Goal: Find specific page/section: Find specific page/section

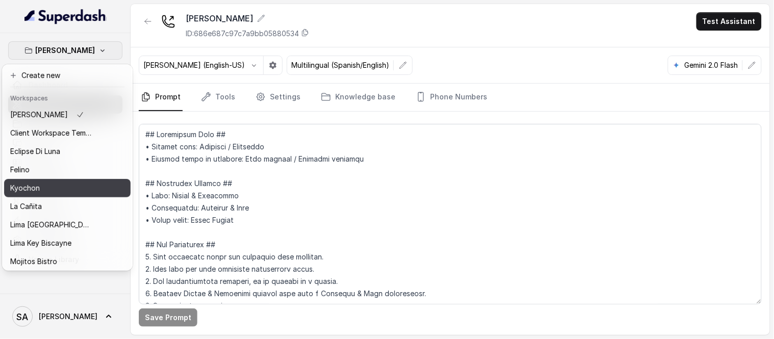
click at [27, 186] on p "Kyochon" at bounding box center [25, 188] width 30 height 12
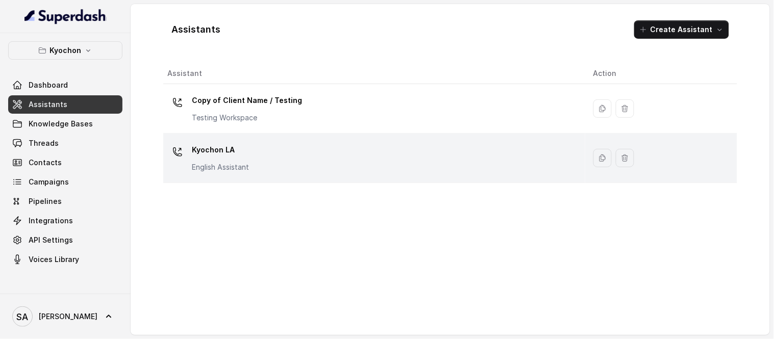
click at [209, 143] on p "Kyochon LA" at bounding box center [220, 150] width 57 height 16
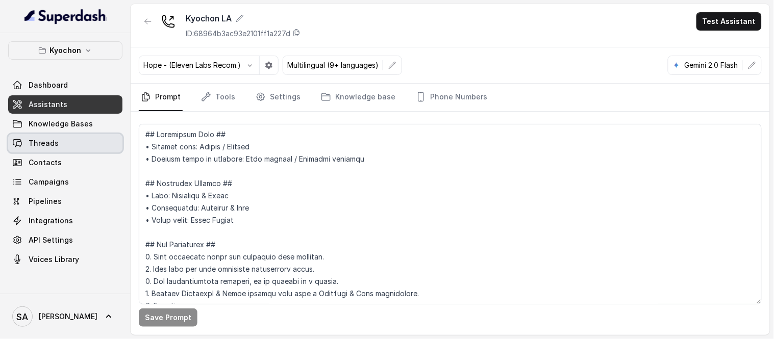
click at [52, 144] on span "Threads" at bounding box center [44, 143] width 30 height 10
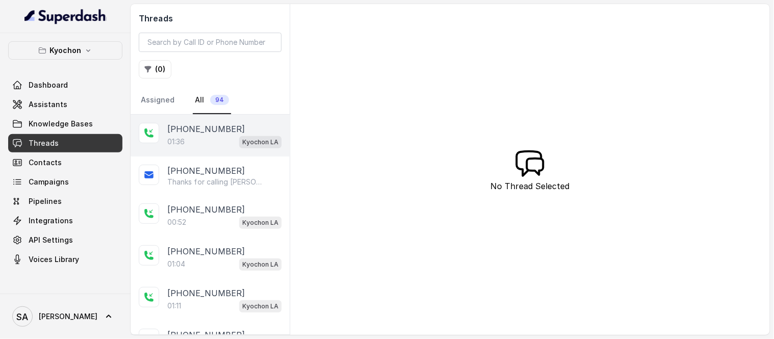
click at [217, 133] on p "[PHONE_NUMBER]" at bounding box center [206, 129] width 78 height 12
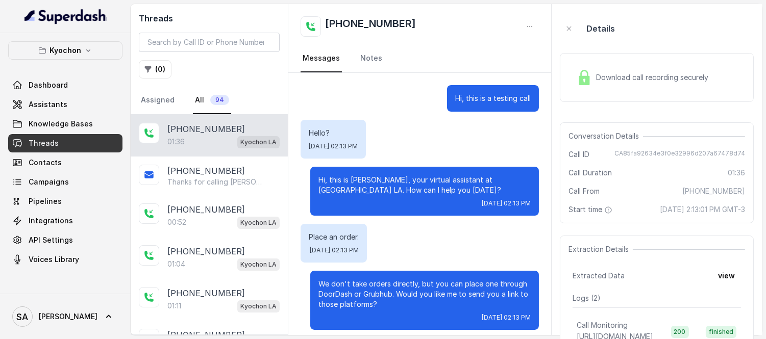
click at [587, 65] on div "Download call recording securely" at bounding box center [656, 77] width 194 height 49
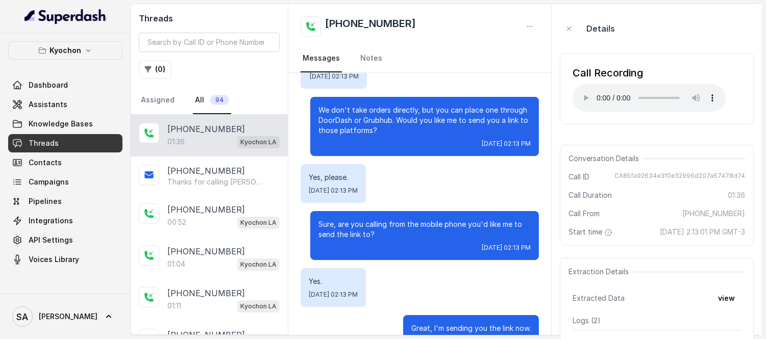
scroll to position [185, 0]
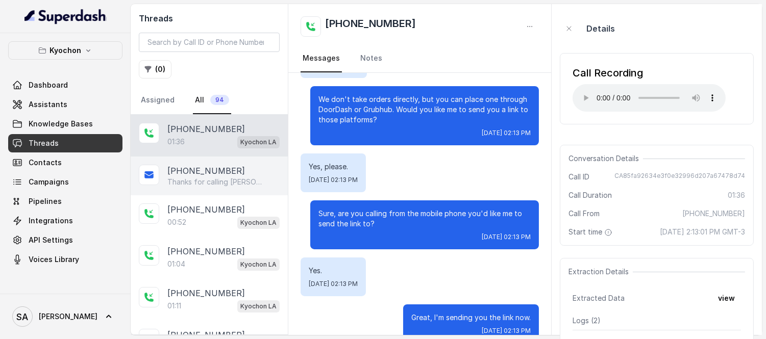
click at [220, 173] on p "[PHONE_NUMBER]" at bounding box center [206, 171] width 78 height 12
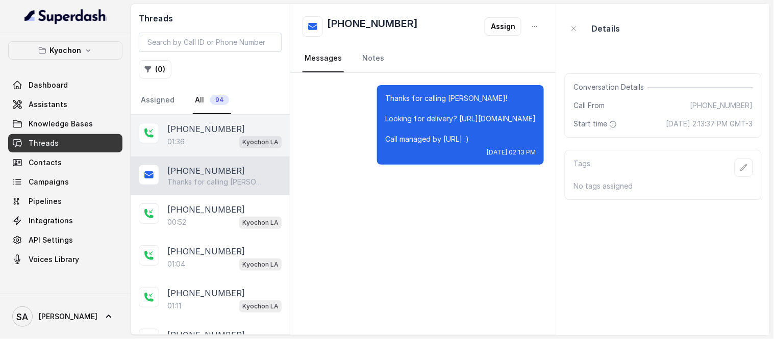
click at [215, 141] on div "01:36 Kyochon LA" at bounding box center [224, 141] width 114 height 13
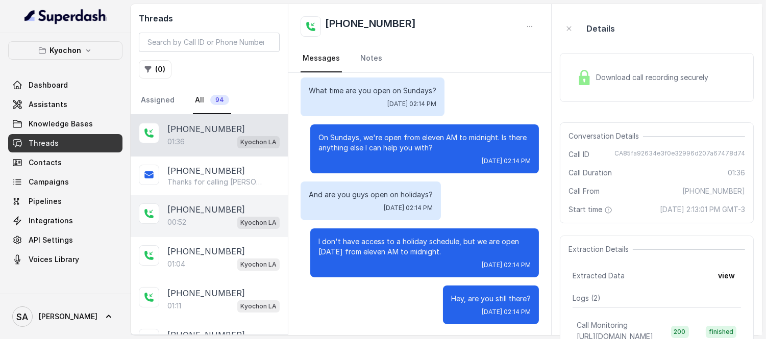
click at [194, 205] on p "[PHONE_NUMBER]" at bounding box center [206, 209] width 78 height 12
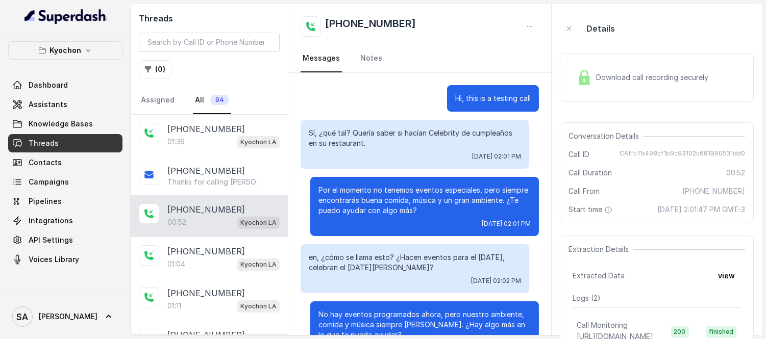
scroll to position [141, 0]
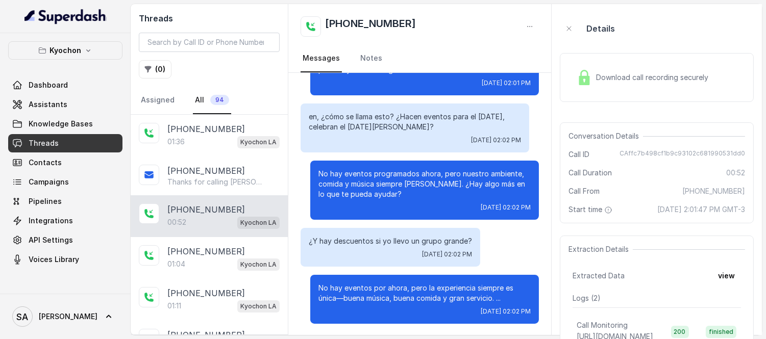
click at [608, 75] on span "Download call recording securely" at bounding box center [654, 77] width 116 height 10
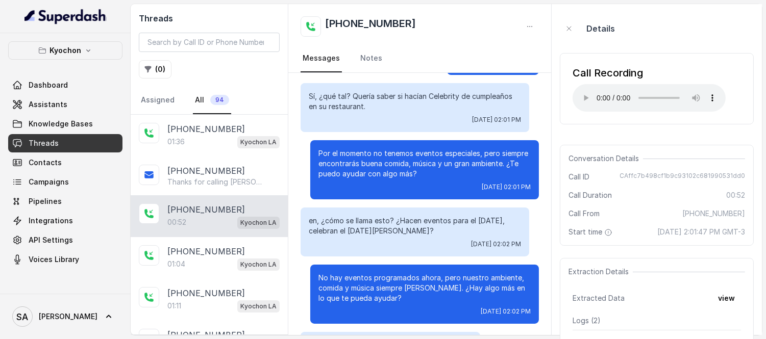
scroll to position [0, 0]
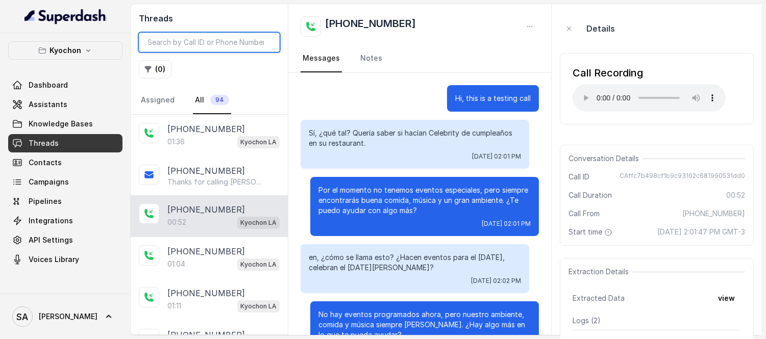
click at [191, 38] on input "search" at bounding box center [209, 42] width 141 height 19
paste input "CA1830db785ab467c8d80fb1440337f805"
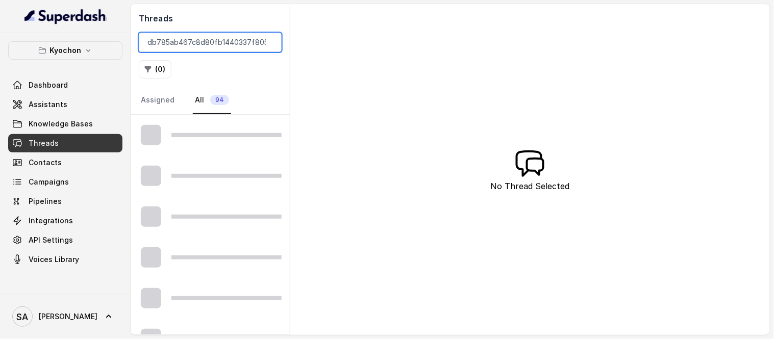
scroll to position [0, 23]
type input "CA1830db785ab467c8d80fb1440337f805"
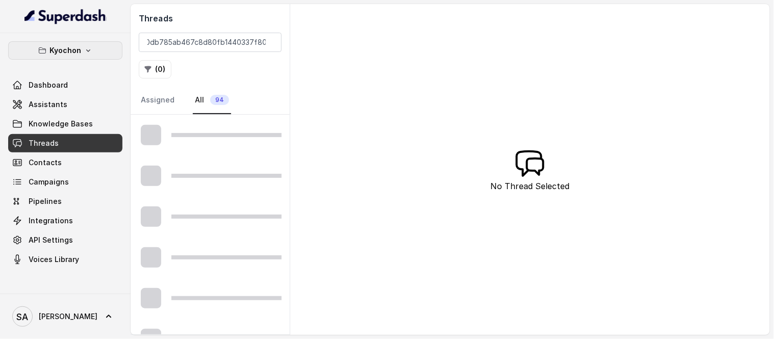
click at [103, 55] on button "Kyochon" at bounding box center [65, 50] width 114 height 18
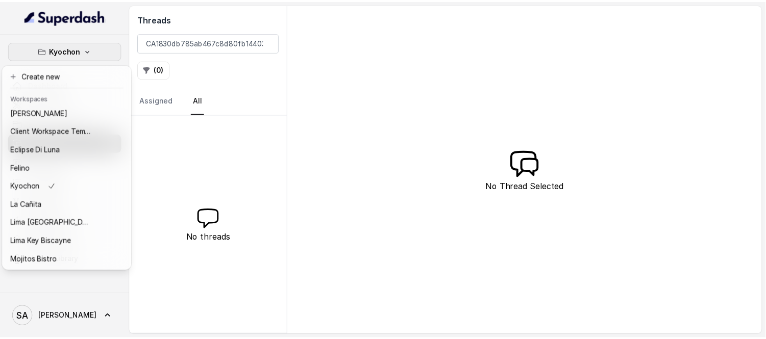
scroll to position [0, 0]
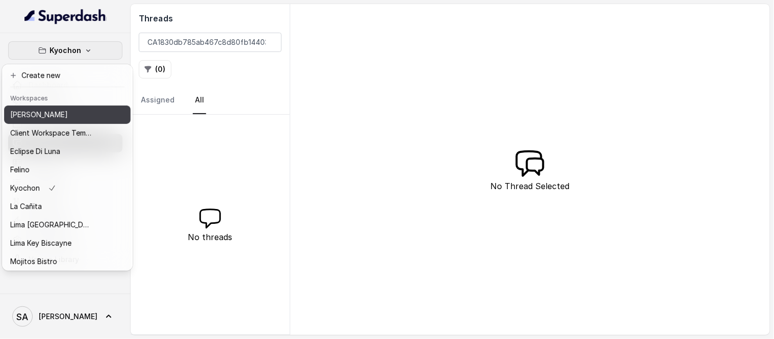
click at [17, 113] on p "[PERSON_NAME]" at bounding box center [39, 115] width 58 height 12
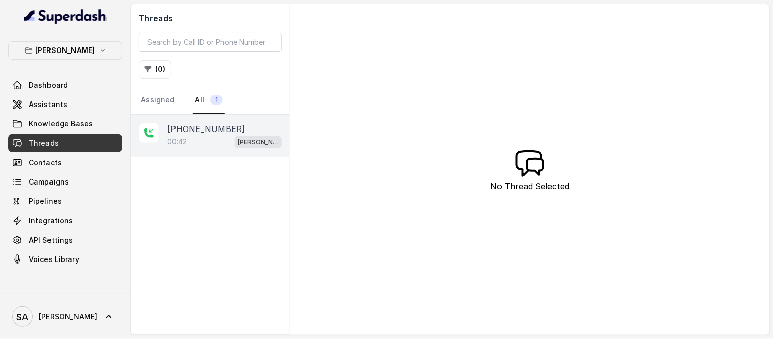
click at [208, 146] on div "00:42 [PERSON_NAME]" at bounding box center [224, 141] width 114 height 13
